Goal: Find specific page/section: Find specific page/section

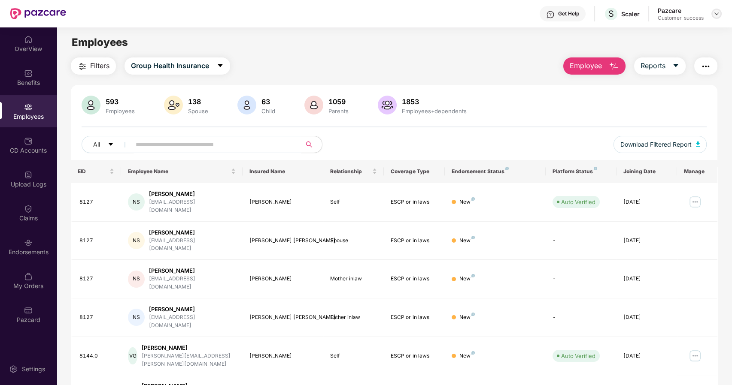
click at [713, 12] on img at bounding box center [716, 13] width 7 height 7
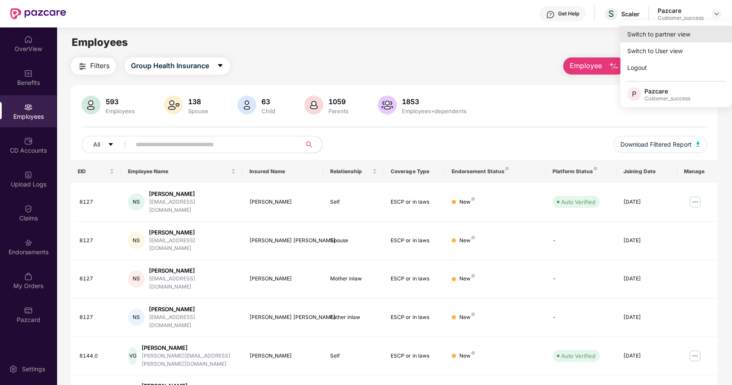
click at [671, 34] on div "Switch to partner view" at bounding box center [676, 34] width 112 height 17
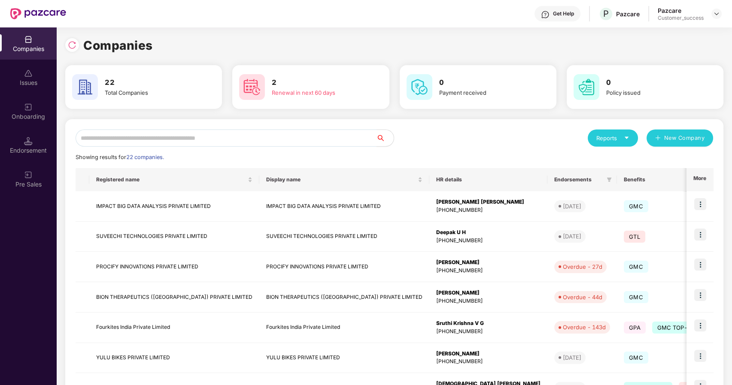
click at [108, 141] on input "text" at bounding box center [226, 138] width 301 height 17
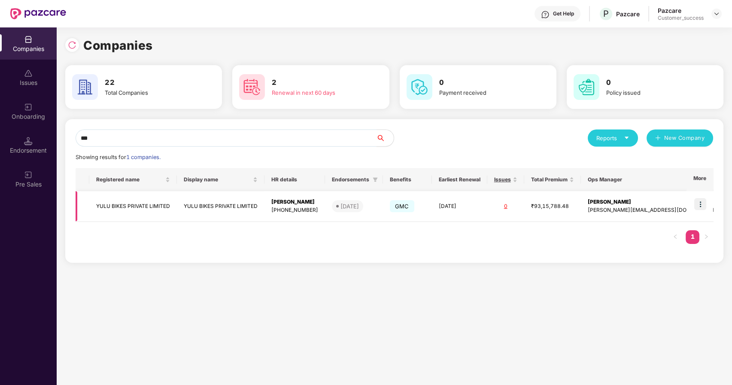
type input "***"
click at [172, 207] on td "YULU BIKES PRIVATE LIMITED" at bounding box center [133, 206] width 88 height 30
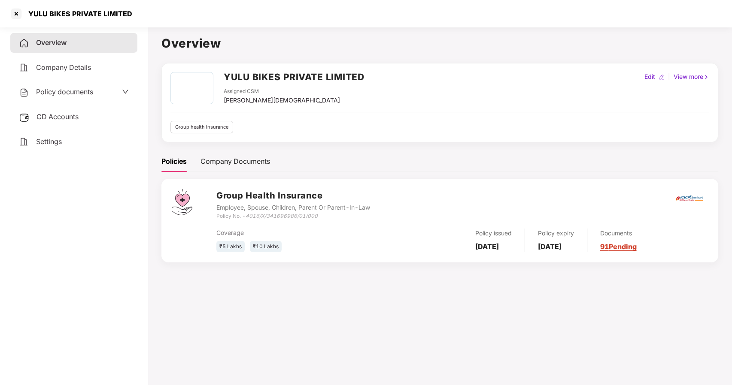
click at [56, 92] on span "Policy documents" at bounding box center [64, 92] width 57 height 9
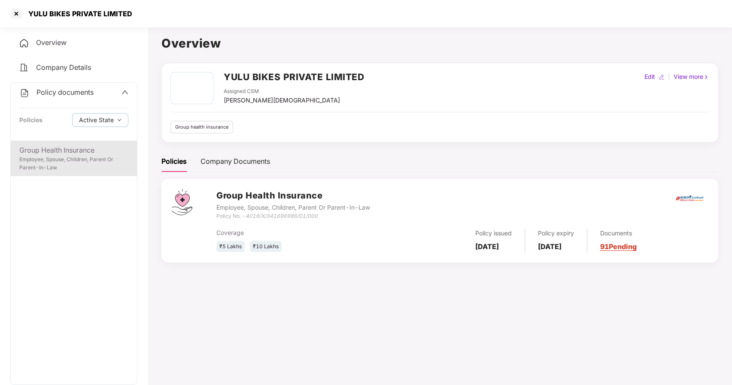
click at [91, 161] on div "Employee, Spouse, Children, Parent Or Parent-In-Law" at bounding box center [73, 164] width 109 height 16
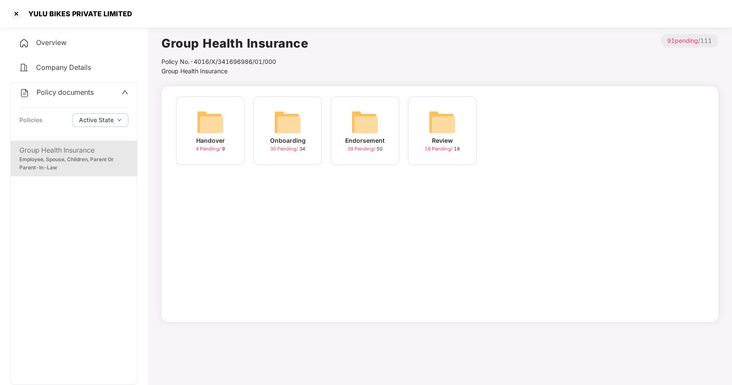
click at [365, 131] on img at bounding box center [364, 122] width 27 height 27
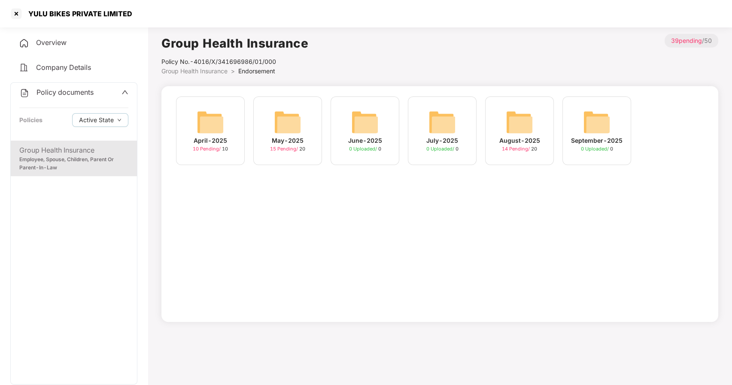
click at [518, 125] on img at bounding box center [518, 122] width 27 height 27
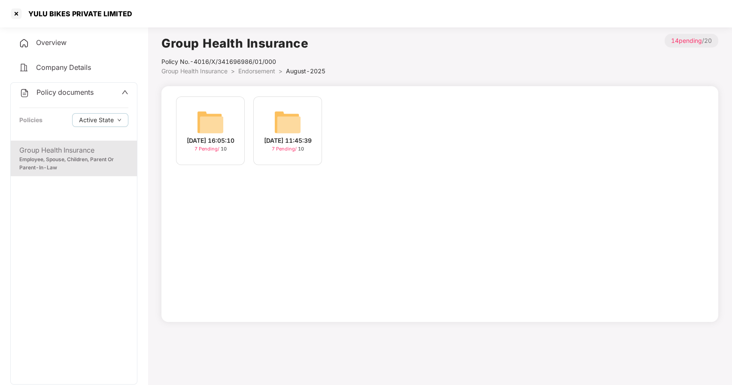
click at [289, 121] on img at bounding box center [287, 122] width 27 height 27
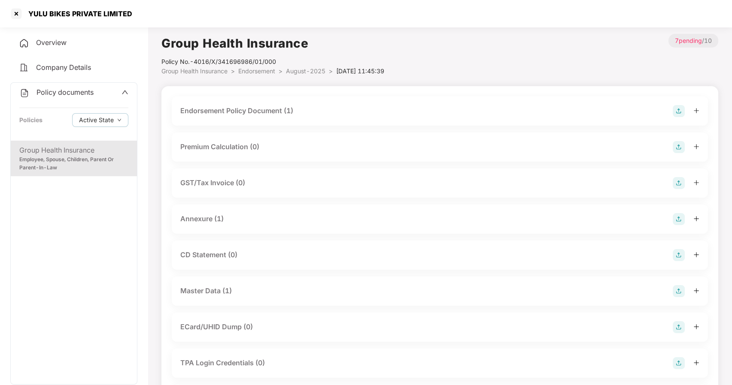
click at [217, 290] on div "Master Data (1)" at bounding box center [205, 291] width 51 height 11
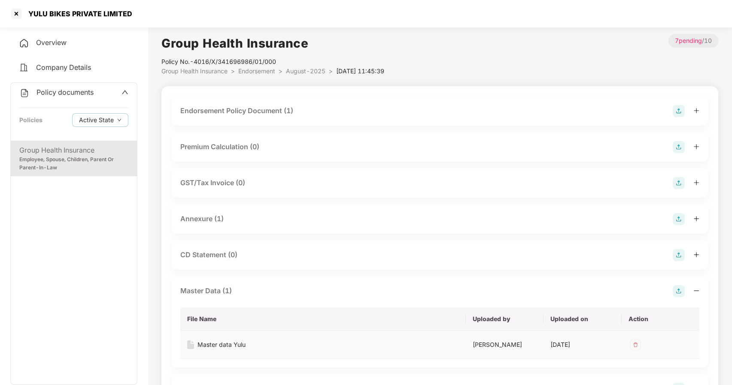
click at [231, 342] on div "Master data Yulu" at bounding box center [221, 344] width 48 height 9
